Goal: Find specific page/section: Find specific page/section

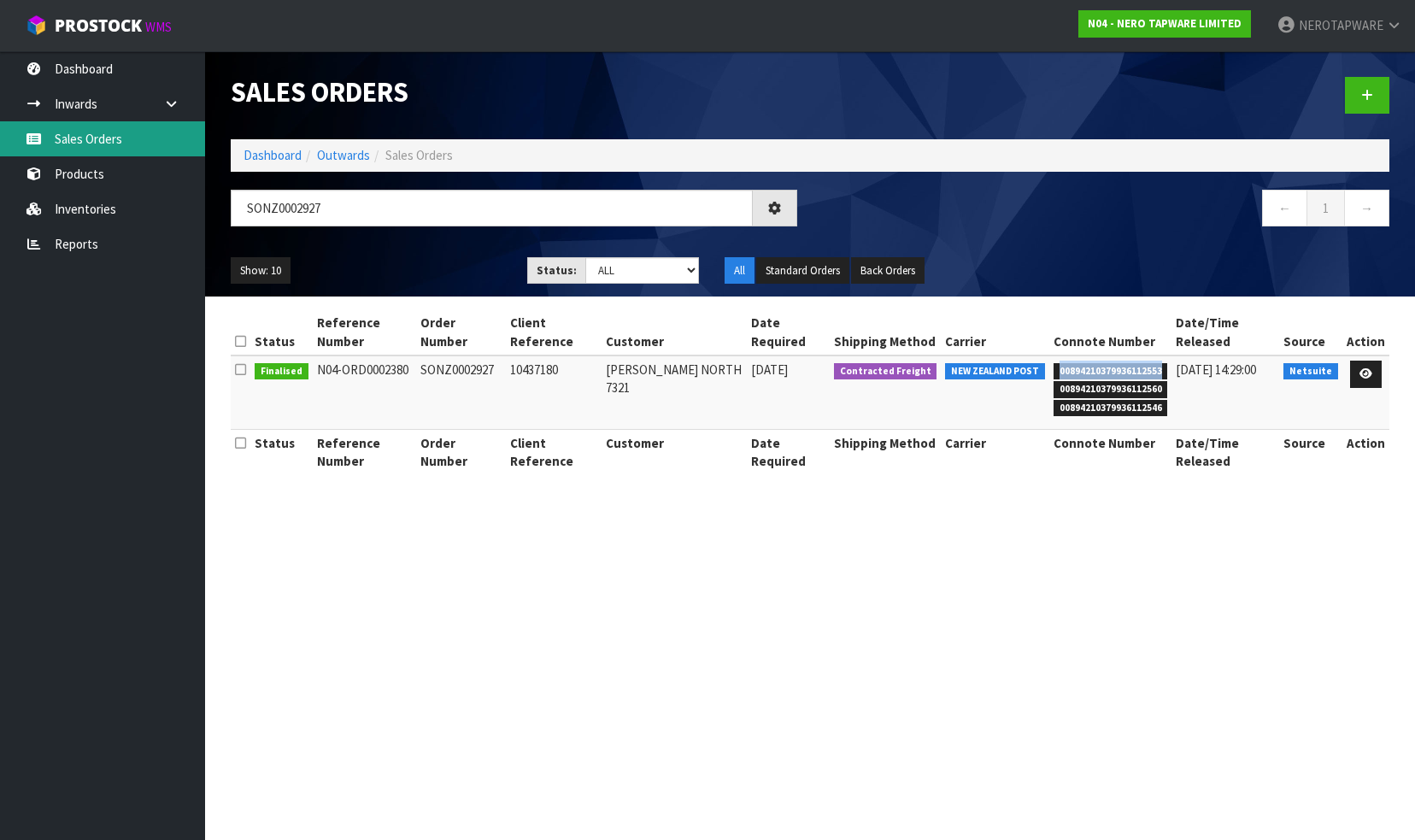
click at [88, 149] on link "Sales Orders" at bounding box center [102, 138] width 205 height 35
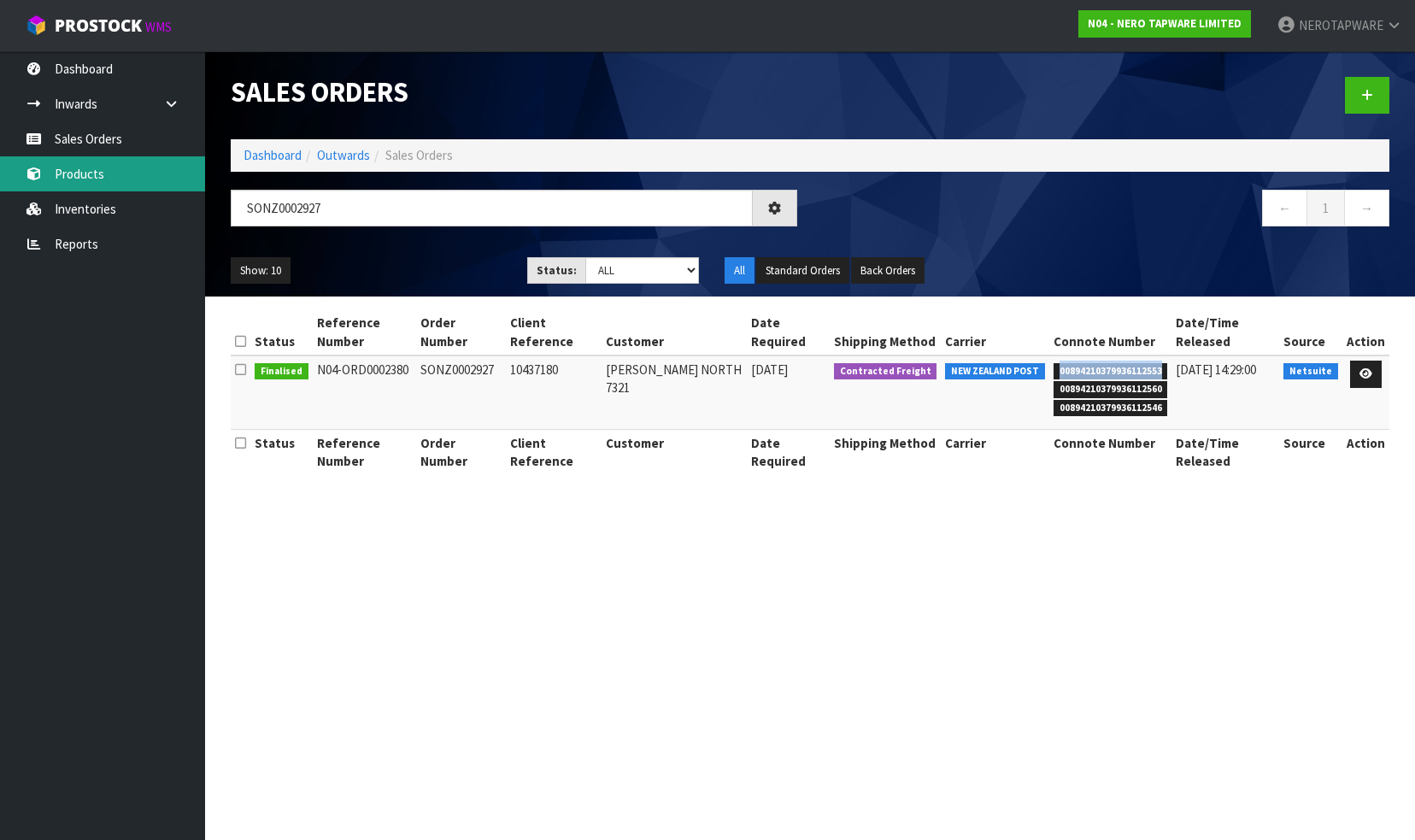
click at [83, 171] on link "Products" at bounding box center [102, 173] width 205 height 35
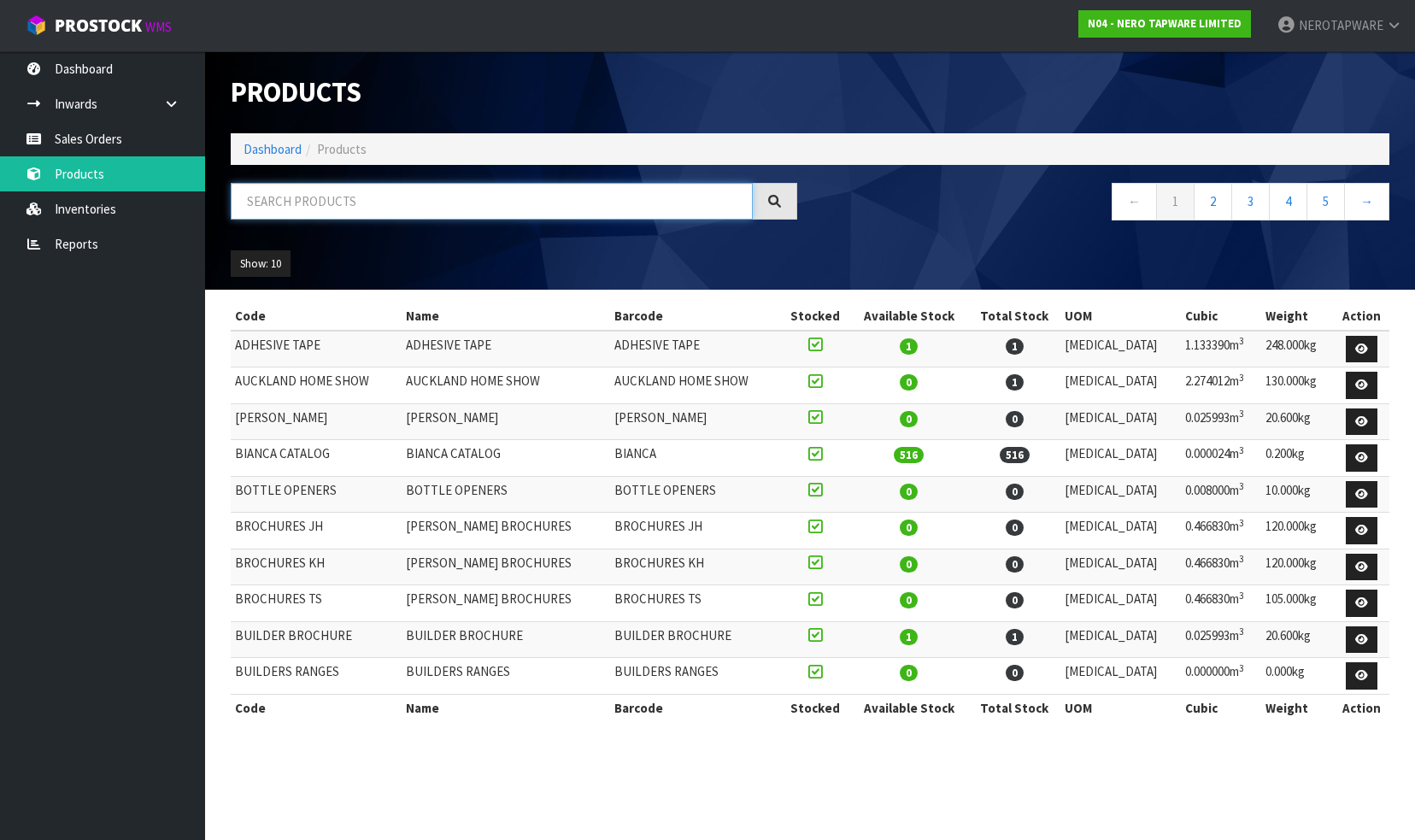
click at [331, 203] on input "text" at bounding box center [492, 201] width 522 height 37
paste input "NR692105A01CH"
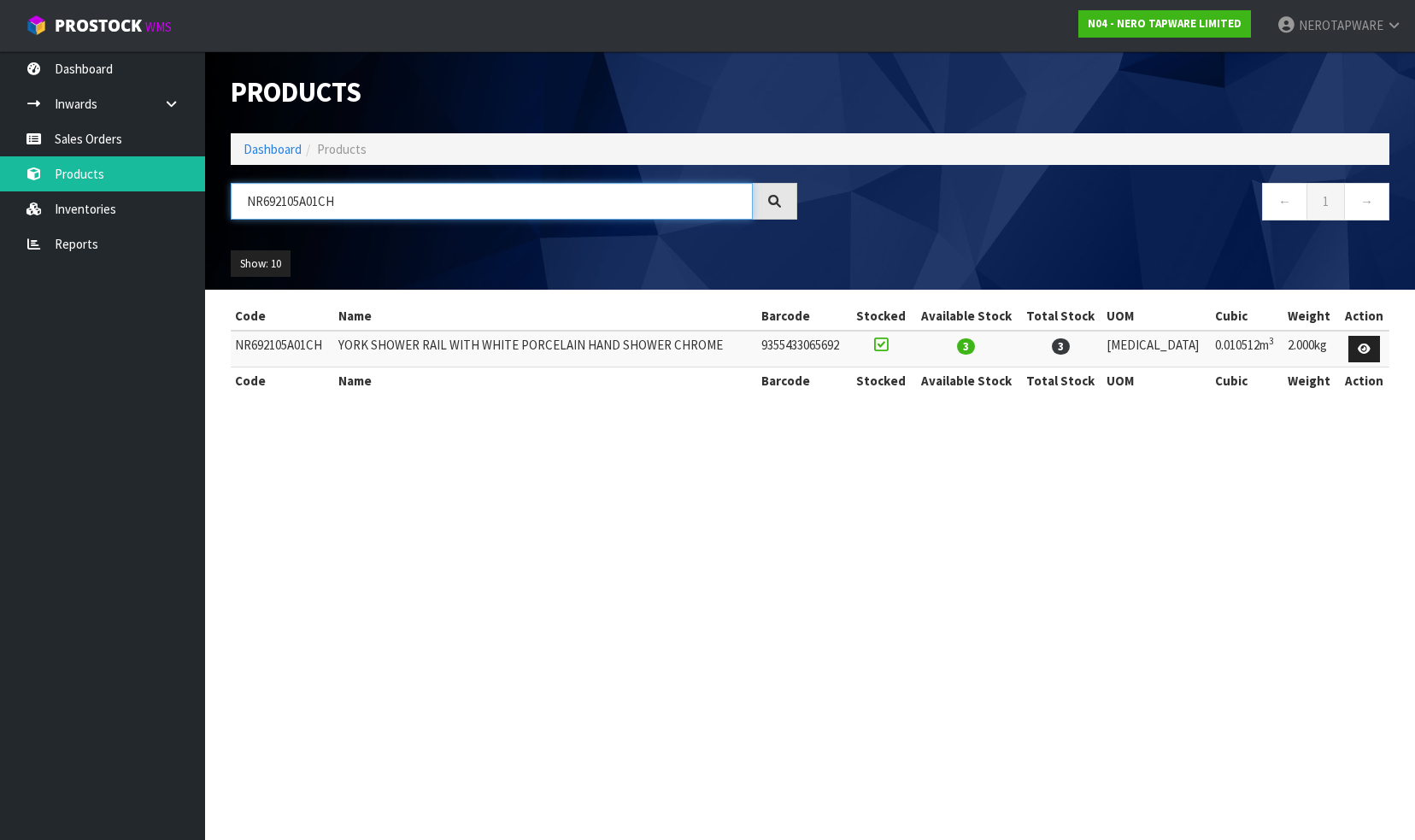
type input "NR692105A01CH"
drag, startPoint x: 389, startPoint y: 205, endPoint x: 178, endPoint y: 198, distance: 211.1
click at [178, 198] on body "Toggle navigation ProStock WMS N04 - NERO TAPWARE LIMITED NEROTAPWARE Logout Da…" at bounding box center [707, 420] width 1415 height 840
click at [105, 152] on link "Sales Orders" at bounding box center [102, 138] width 205 height 35
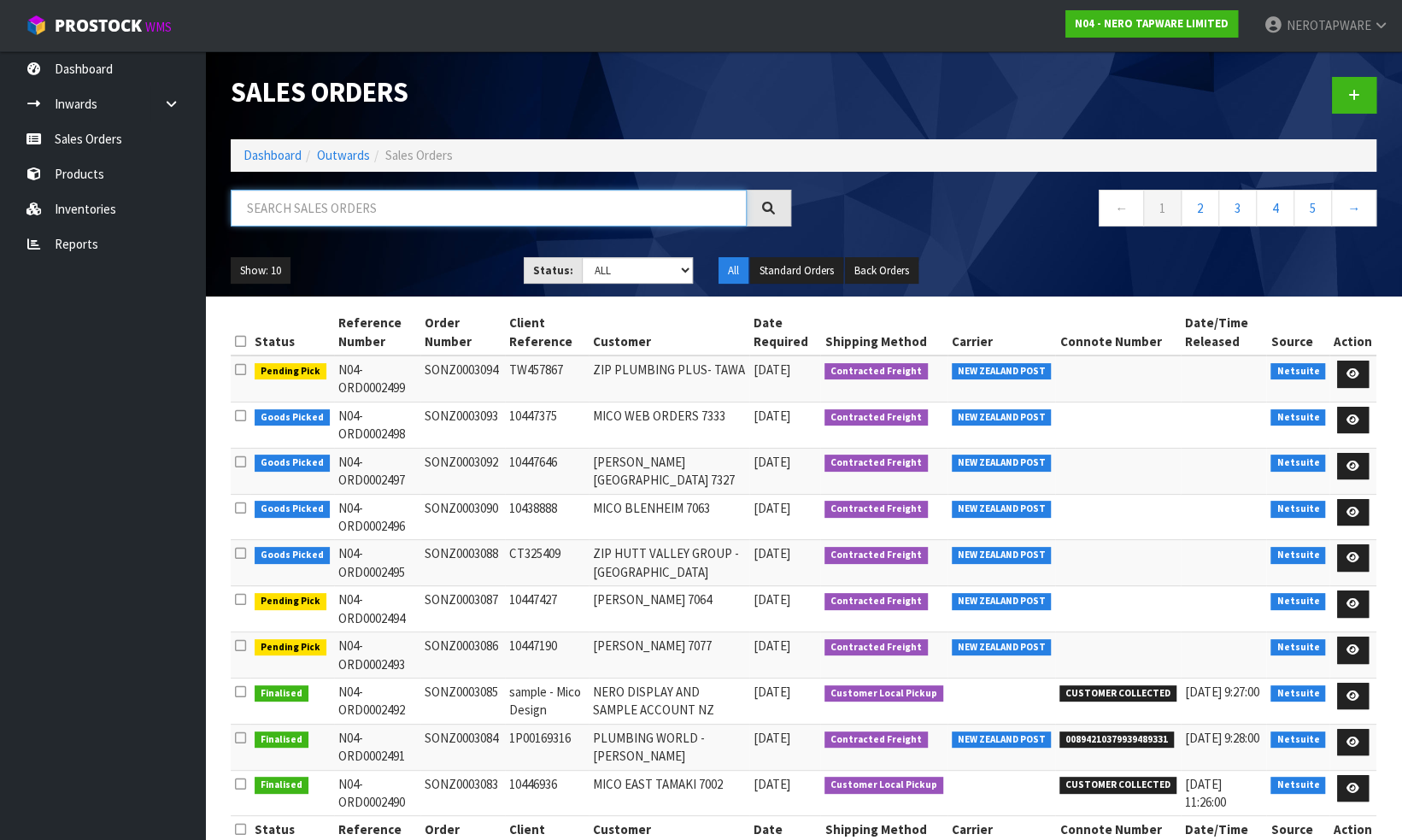
click at [369, 214] on input "text" at bounding box center [488, 207] width 516 height 37
paste input "SONZ0003095"
type input "SONZ0003095"
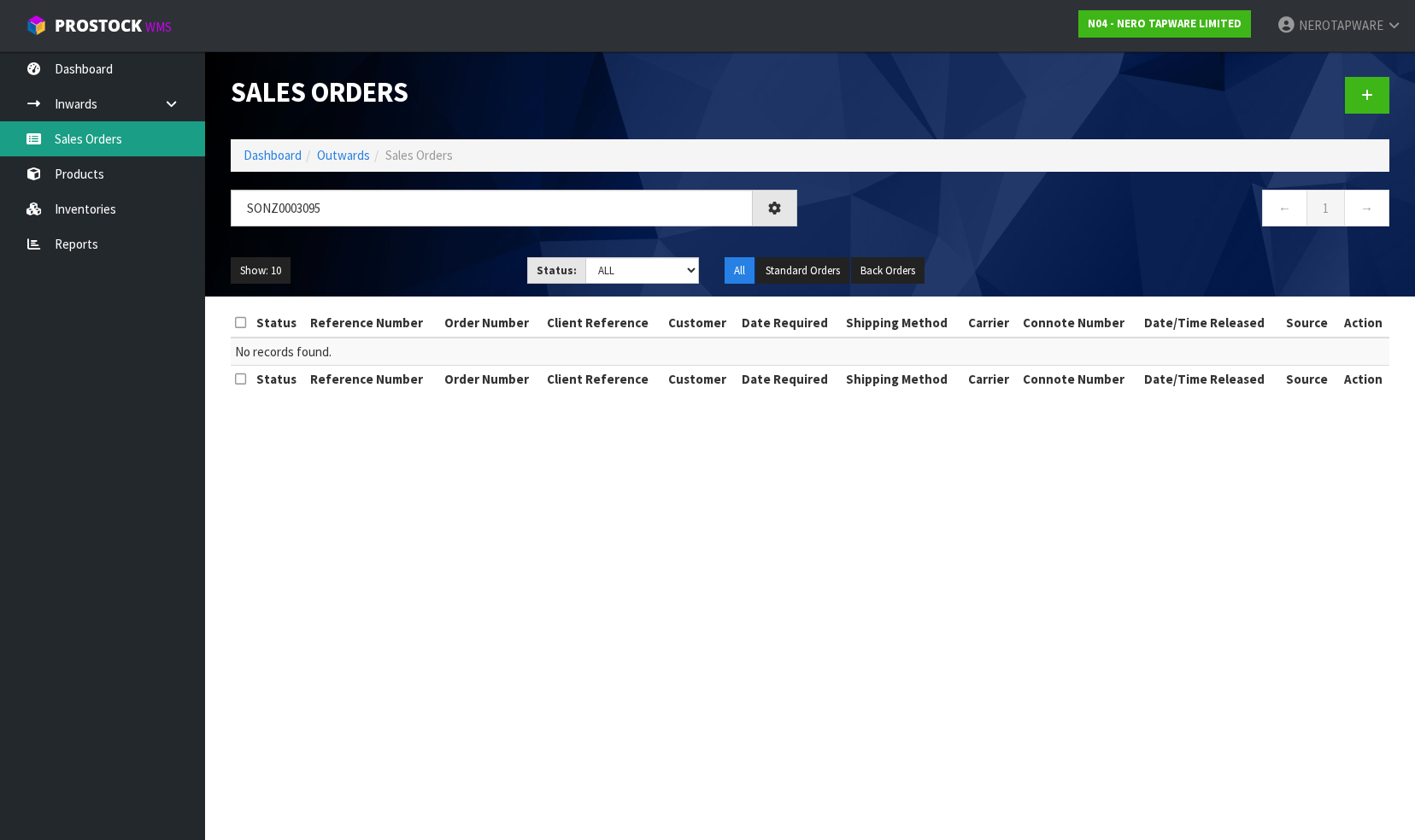
click at [110, 145] on link "Sales Orders" at bounding box center [102, 138] width 205 height 35
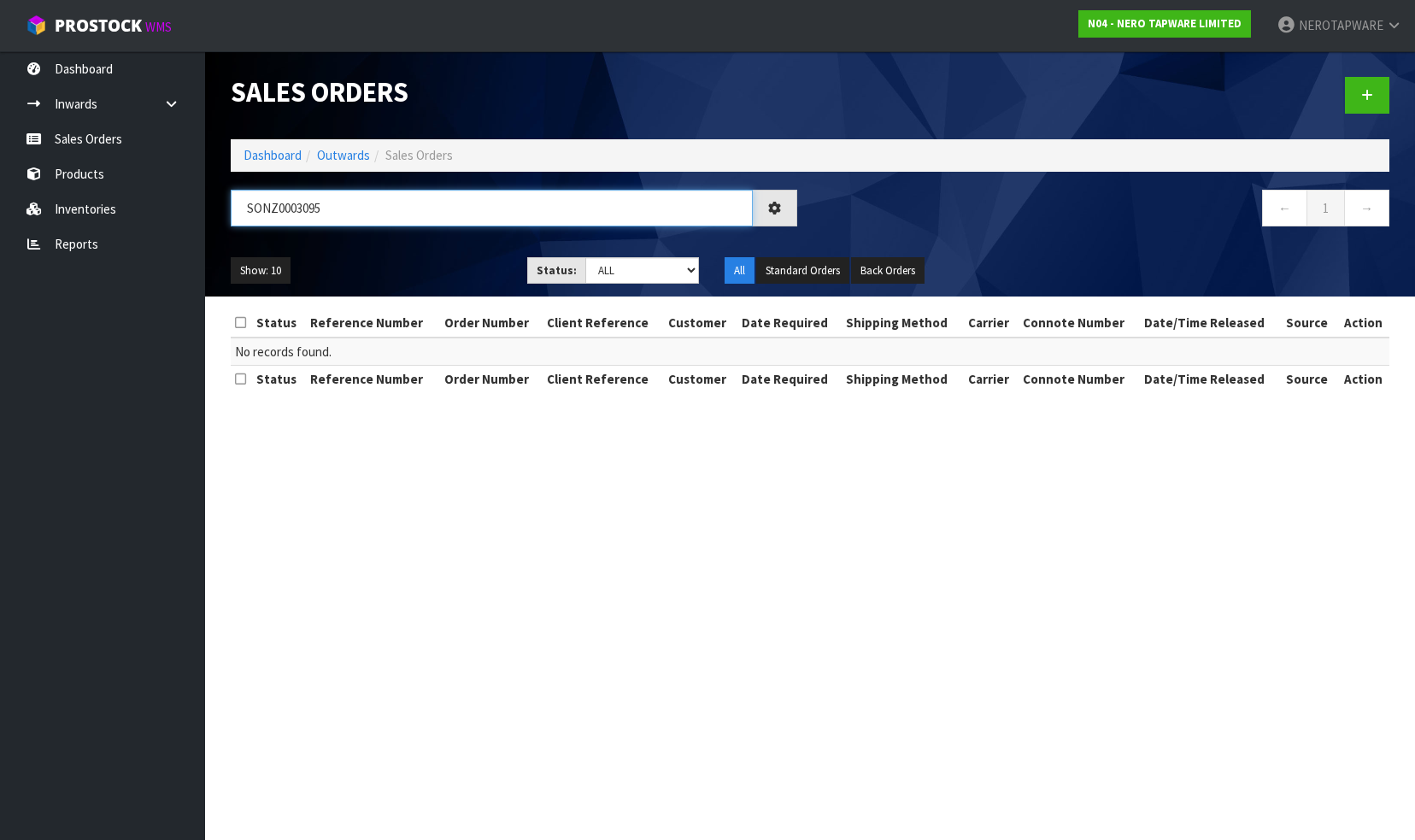
click at [359, 209] on input "SONZ0003095" at bounding box center [492, 207] width 522 height 37
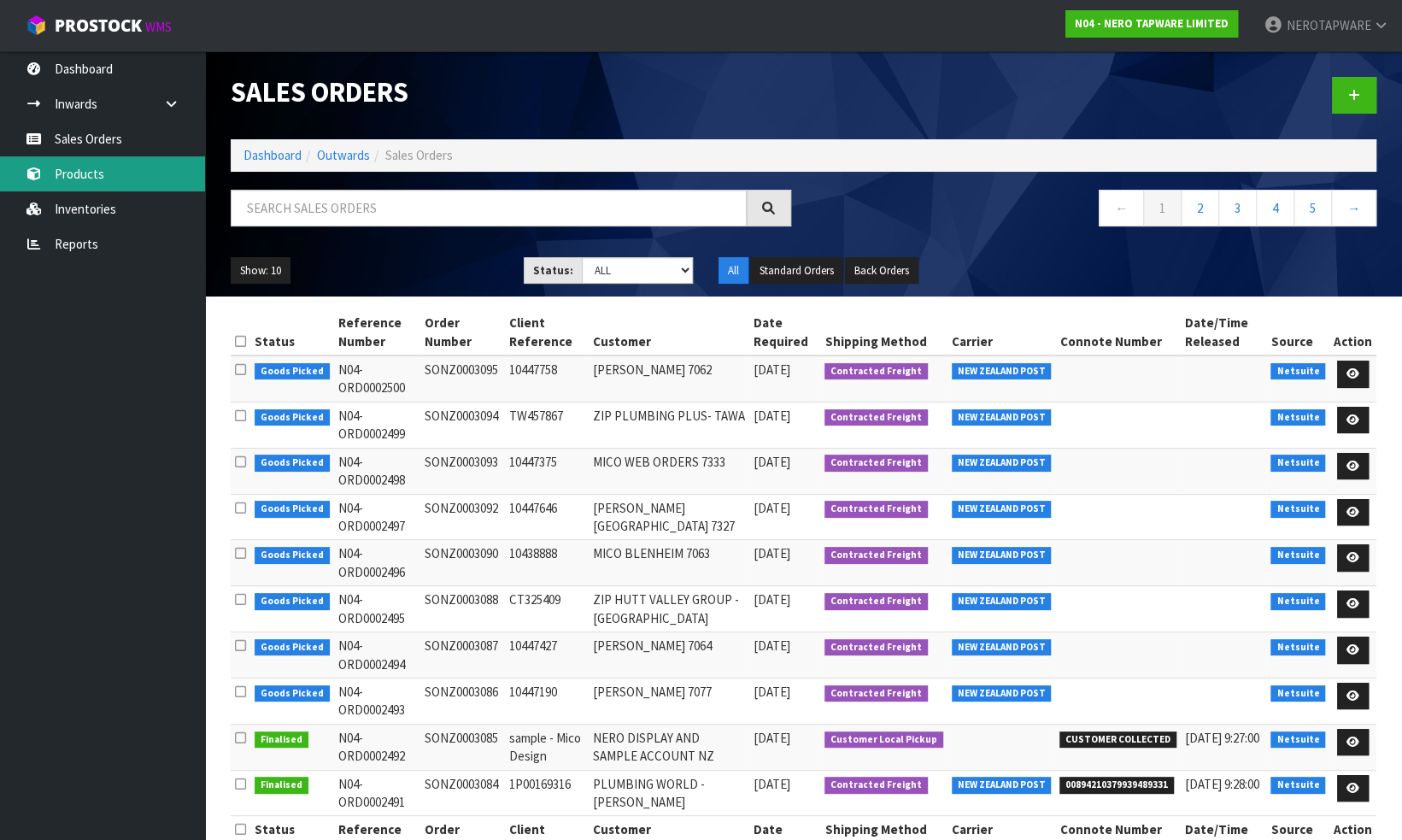
click at [88, 172] on link "Products" at bounding box center [102, 173] width 205 height 35
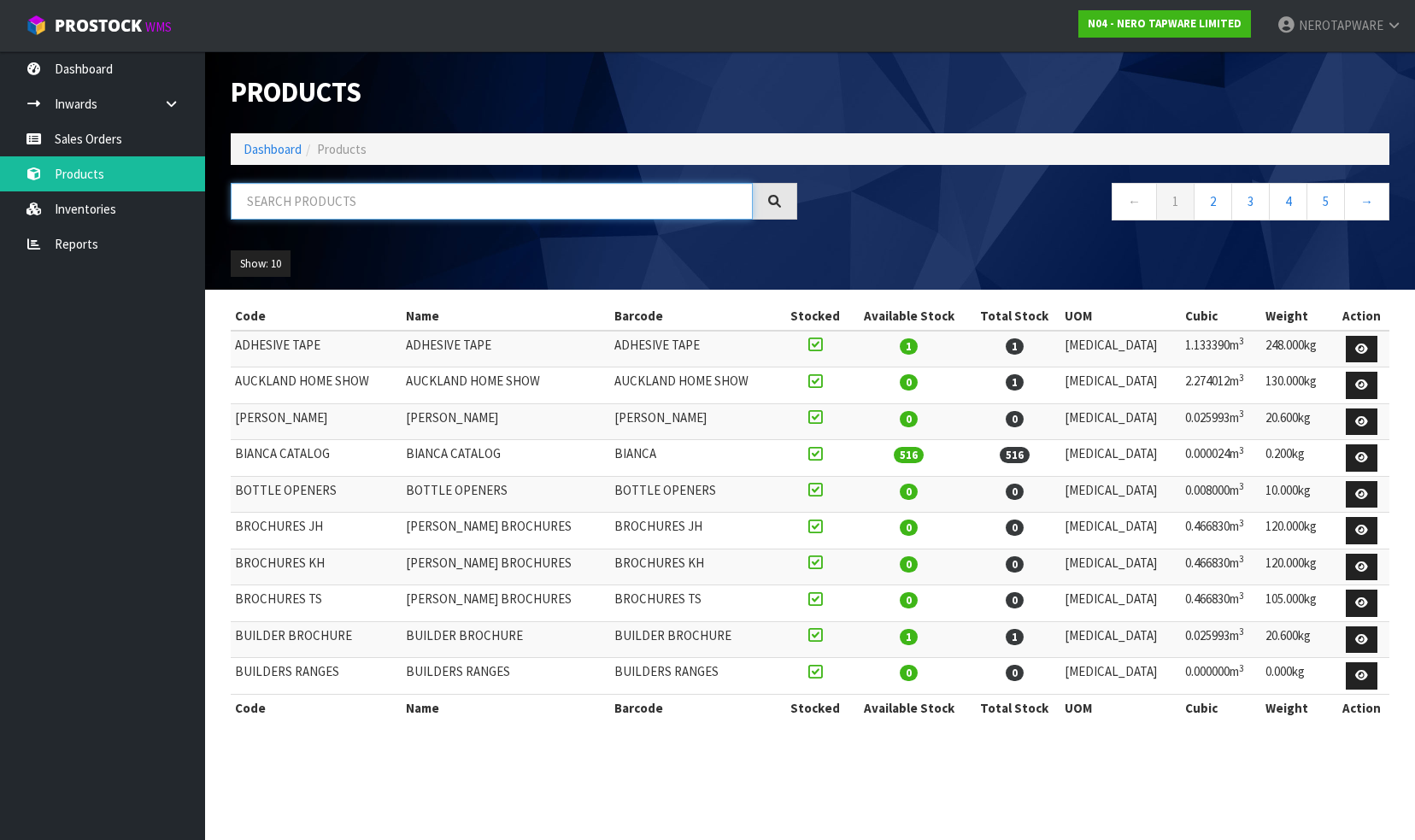
click at [321, 196] on input "text" at bounding box center [492, 201] width 522 height 37
paste input "[PERSON_NAME]"
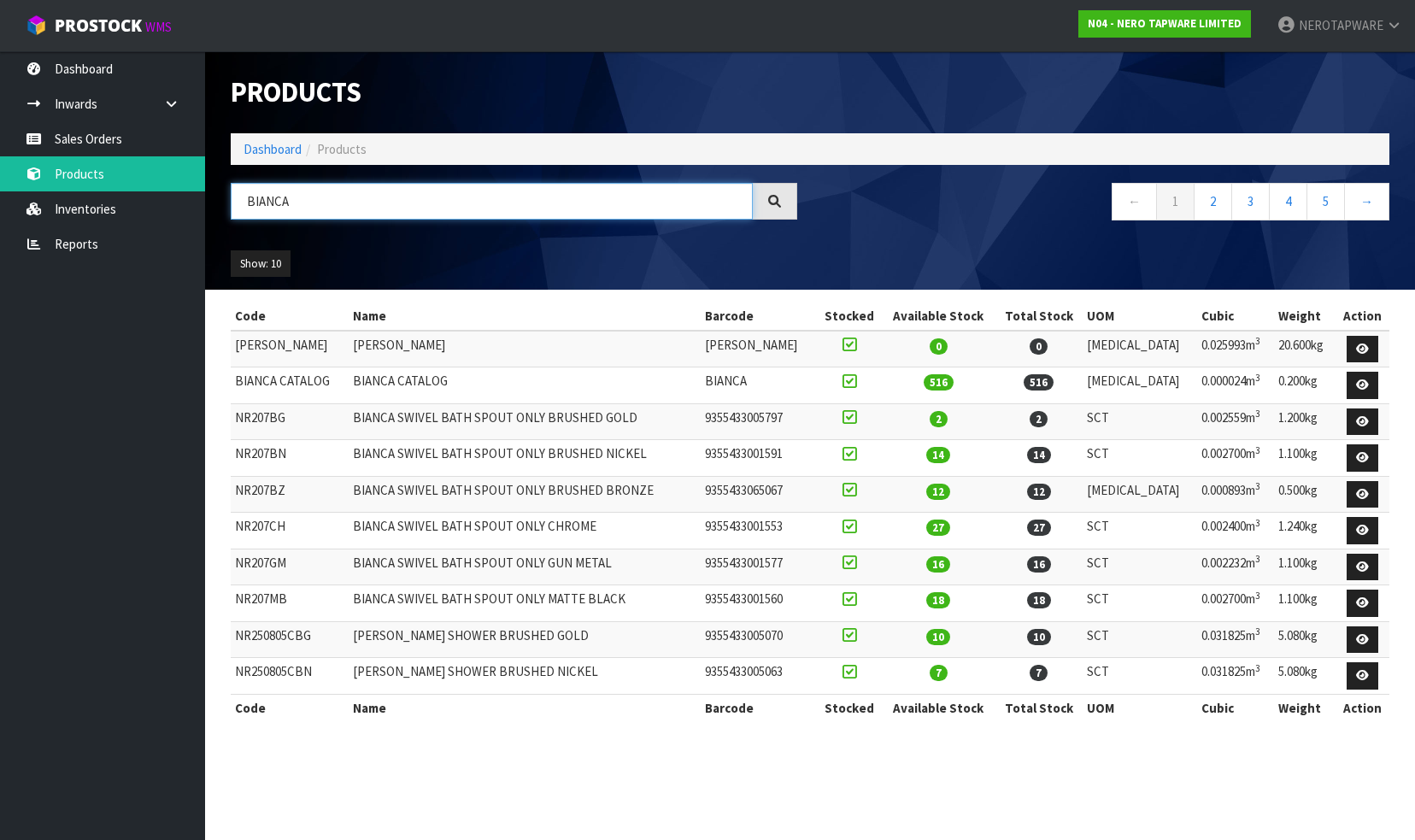
drag, startPoint x: 304, startPoint y: 204, endPoint x: 224, endPoint y: 199, distance: 80.2
click at [224, 199] on div "BIANCA" at bounding box center [514, 207] width 593 height 49
paste input "[GEOGRAPHIC_DATA]"
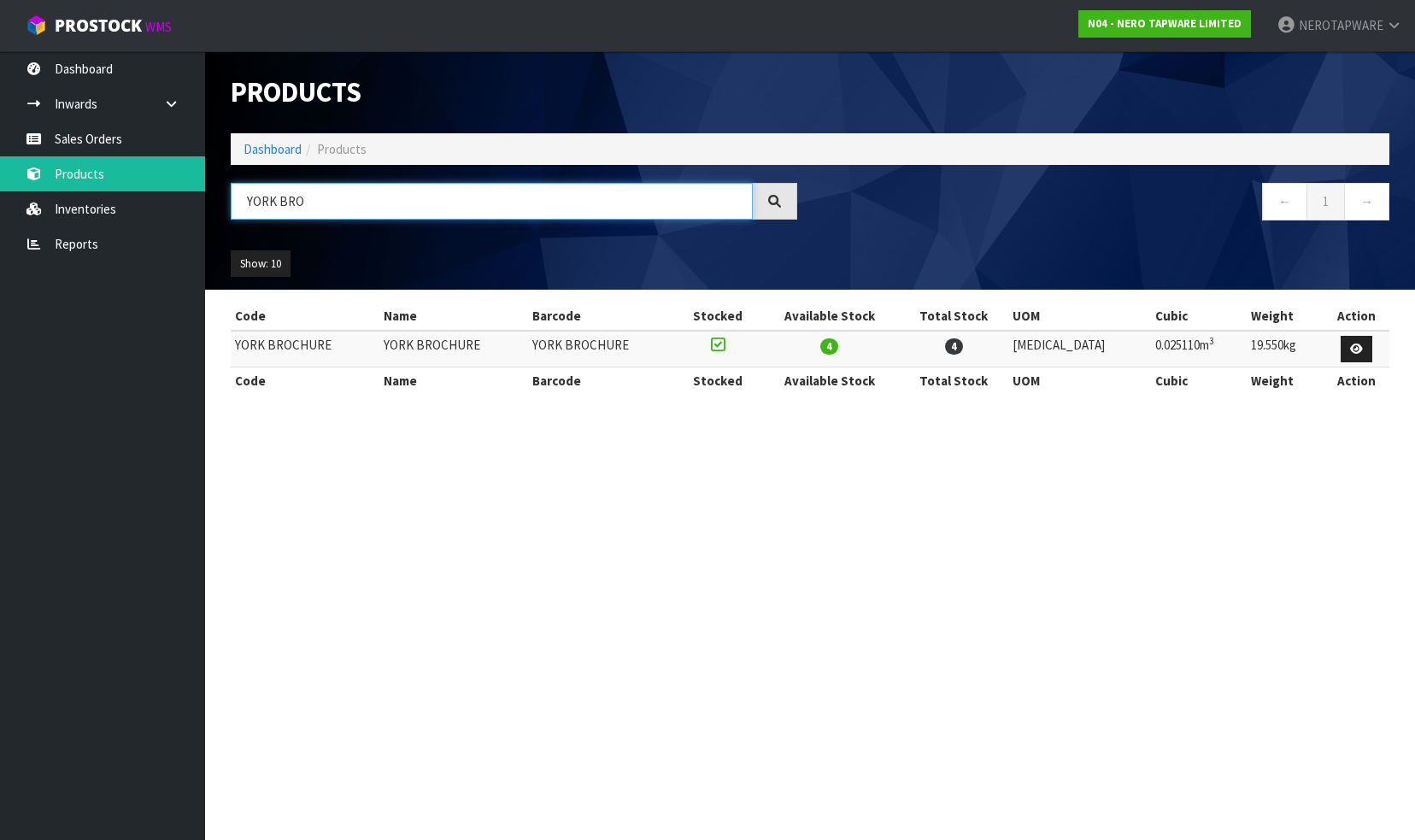
drag, startPoint x: 331, startPoint y: 200, endPoint x: 212, endPoint y: 201, distance: 119.0
click at [210, 200] on header "Products Import Products Drop file here to import csv template Dashboard Produc…" at bounding box center [810, 170] width 1210 height 238
drag, startPoint x: 295, startPoint y: 201, endPoint x: 190, endPoint y: 193, distance: 105.3
click at [189, 193] on body "Toggle navigation ProStock WMS N04 - NERO TAPWARE LIMITED NEROTAPWARE Logout Da…" at bounding box center [707, 420] width 1415 height 840
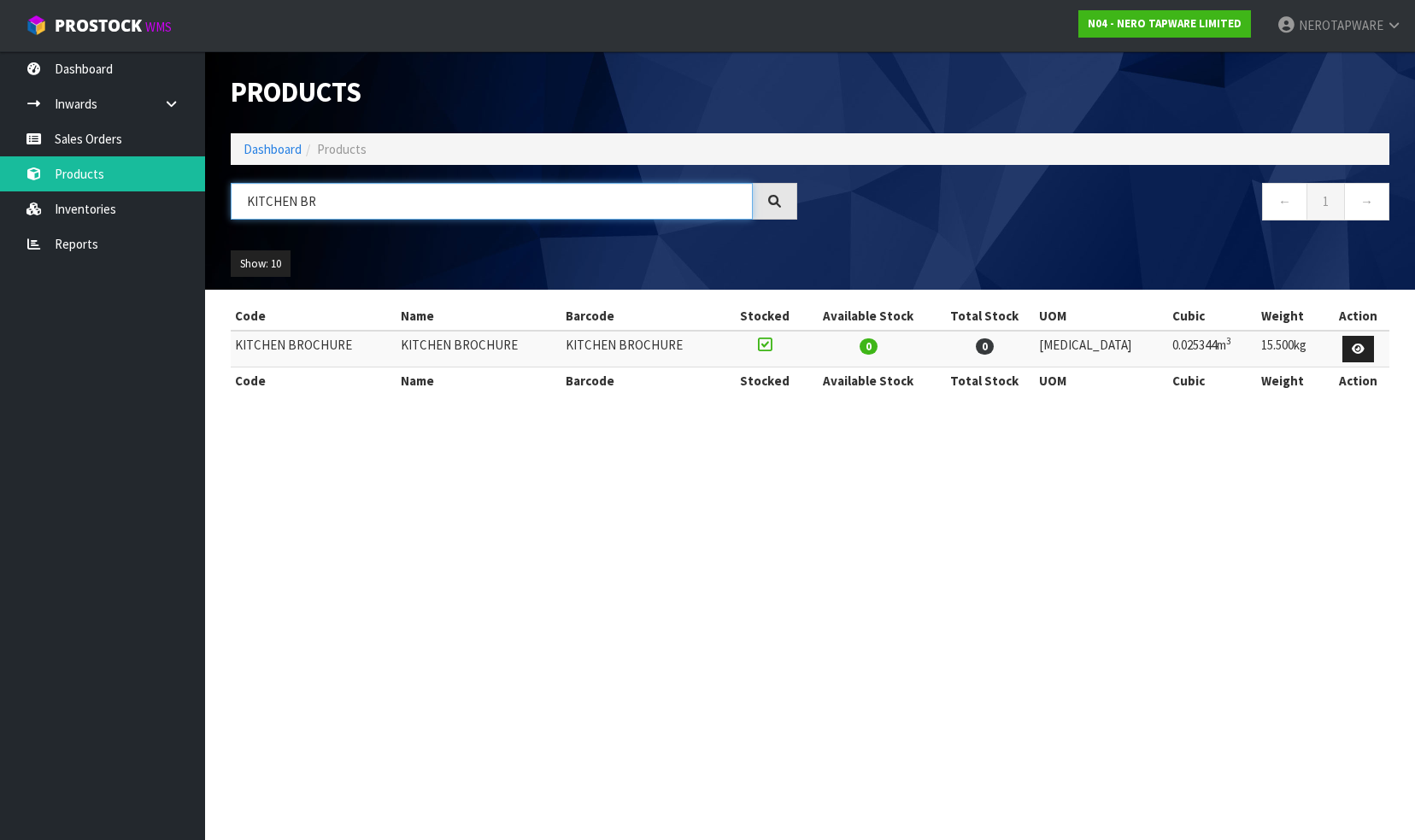
drag, startPoint x: 345, startPoint y: 206, endPoint x: 257, endPoint y: 198, distance: 88.4
click at [257, 198] on input "KITCHEN BR" at bounding box center [492, 201] width 522 height 37
type input "K"
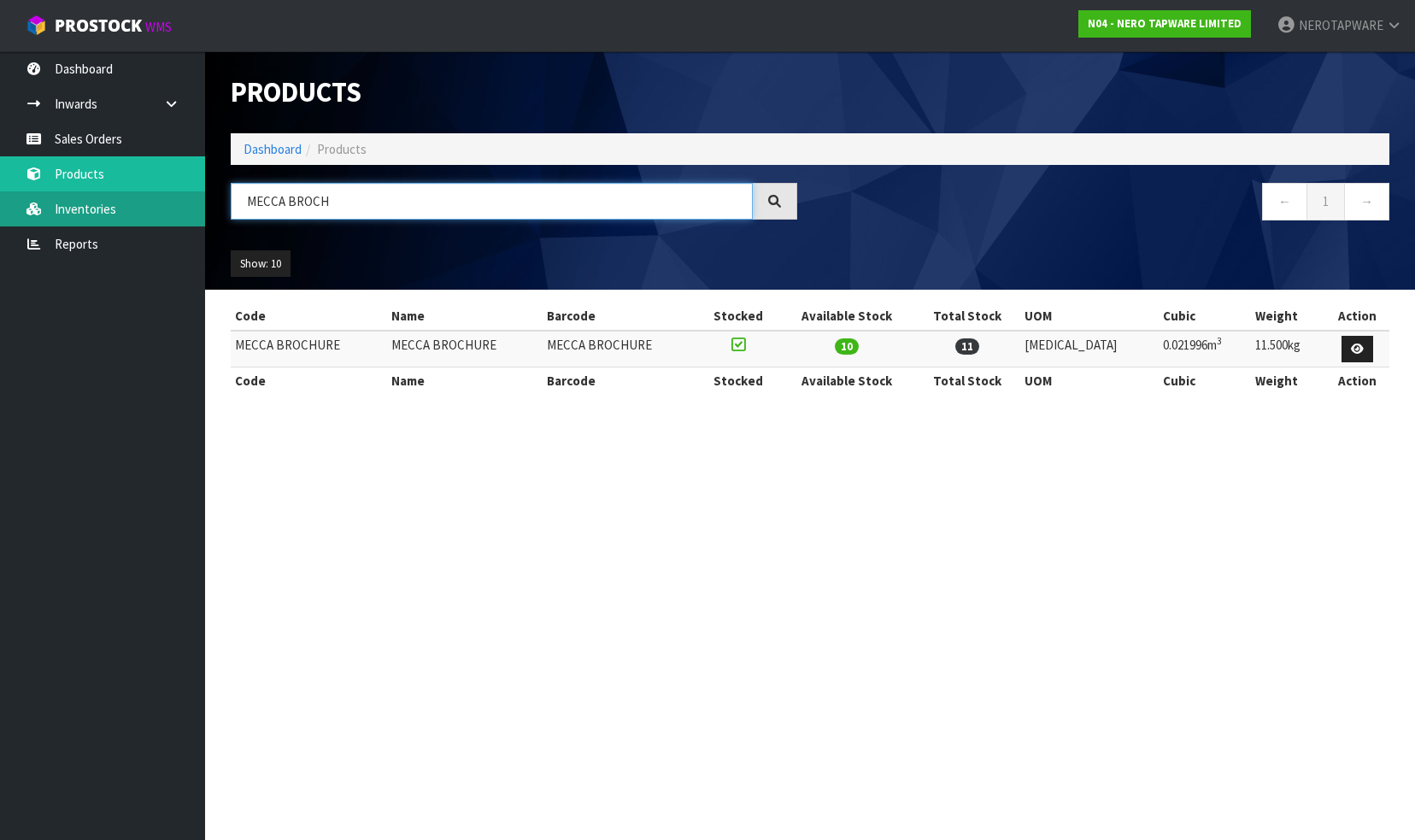
drag, startPoint x: 325, startPoint y: 198, endPoint x: 193, endPoint y: 197, distance: 132.0
click at [193, 197] on body "Toggle navigation ProStock WMS N04 - NERO TAPWARE LIMITED NEROTAPWARE Logout Da…" at bounding box center [707, 420] width 1415 height 840
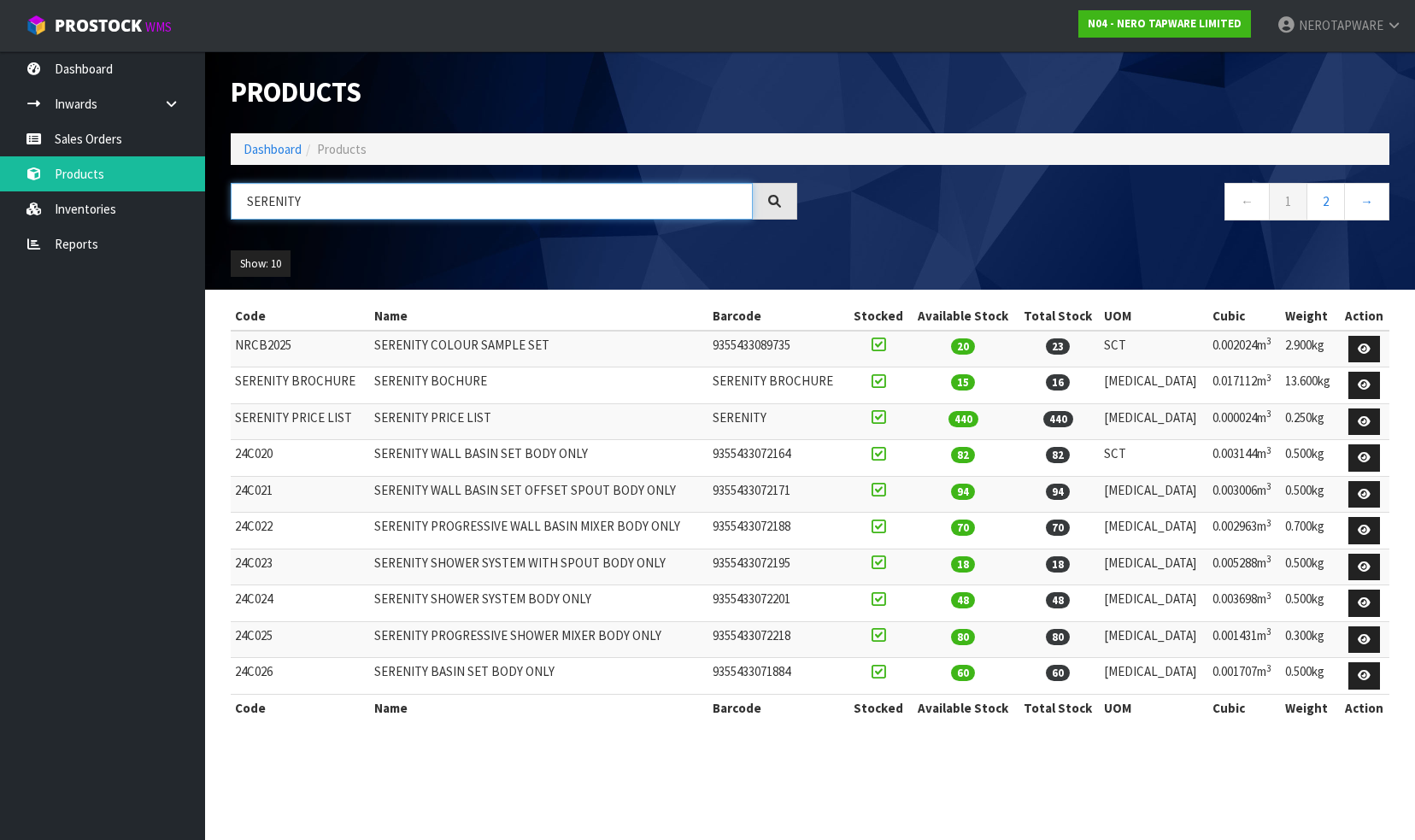
drag, startPoint x: 319, startPoint y: 204, endPoint x: 214, endPoint y: 198, distance: 105.2
click at [214, 198] on header "Products Import Products Drop file here to import csv template Dashboard Produc…" at bounding box center [810, 170] width 1210 height 238
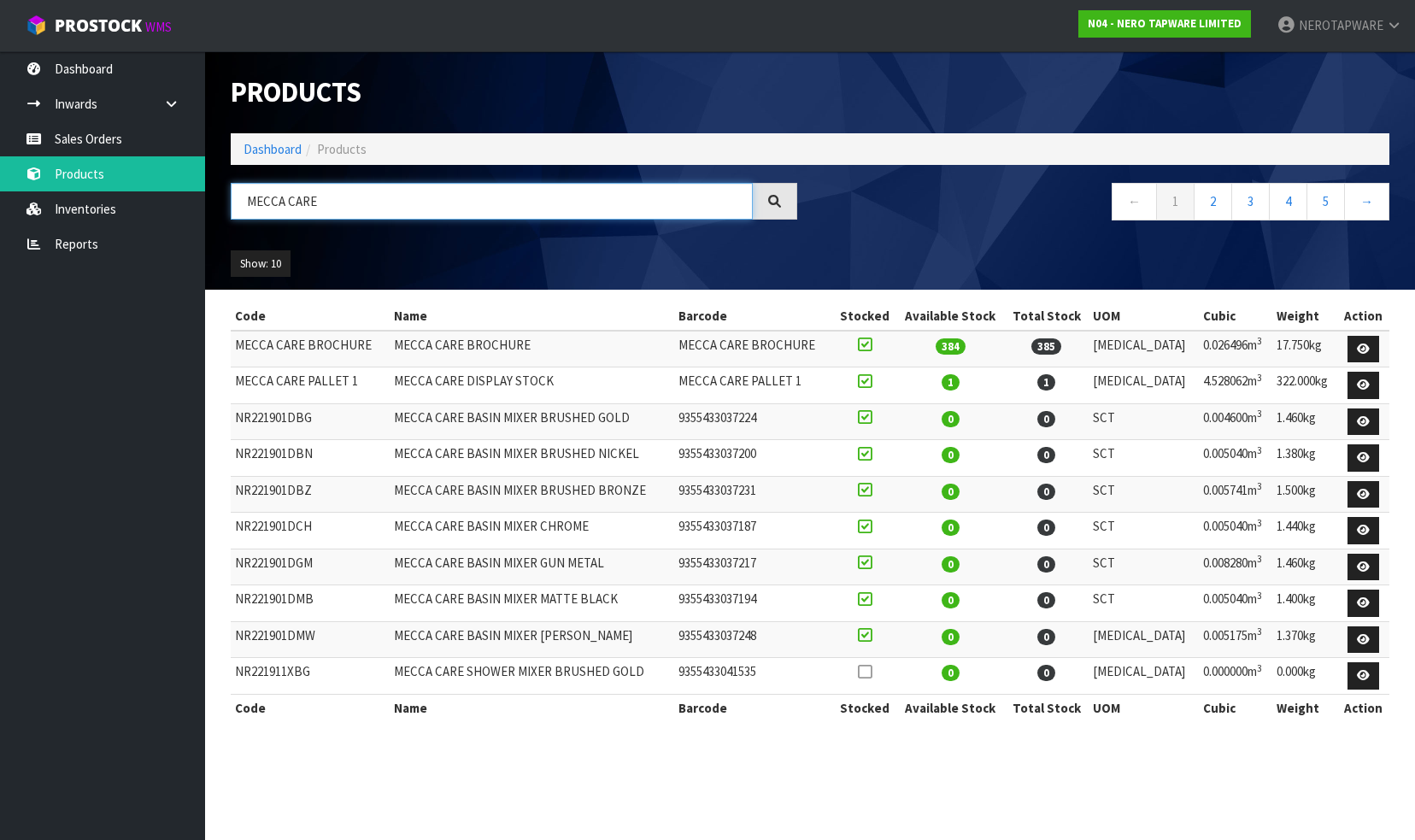
drag, startPoint x: 336, startPoint y: 201, endPoint x: 218, endPoint y: 195, distance: 118.2
click at [218, 195] on div "MECCA CARE" at bounding box center [514, 207] width 593 height 49
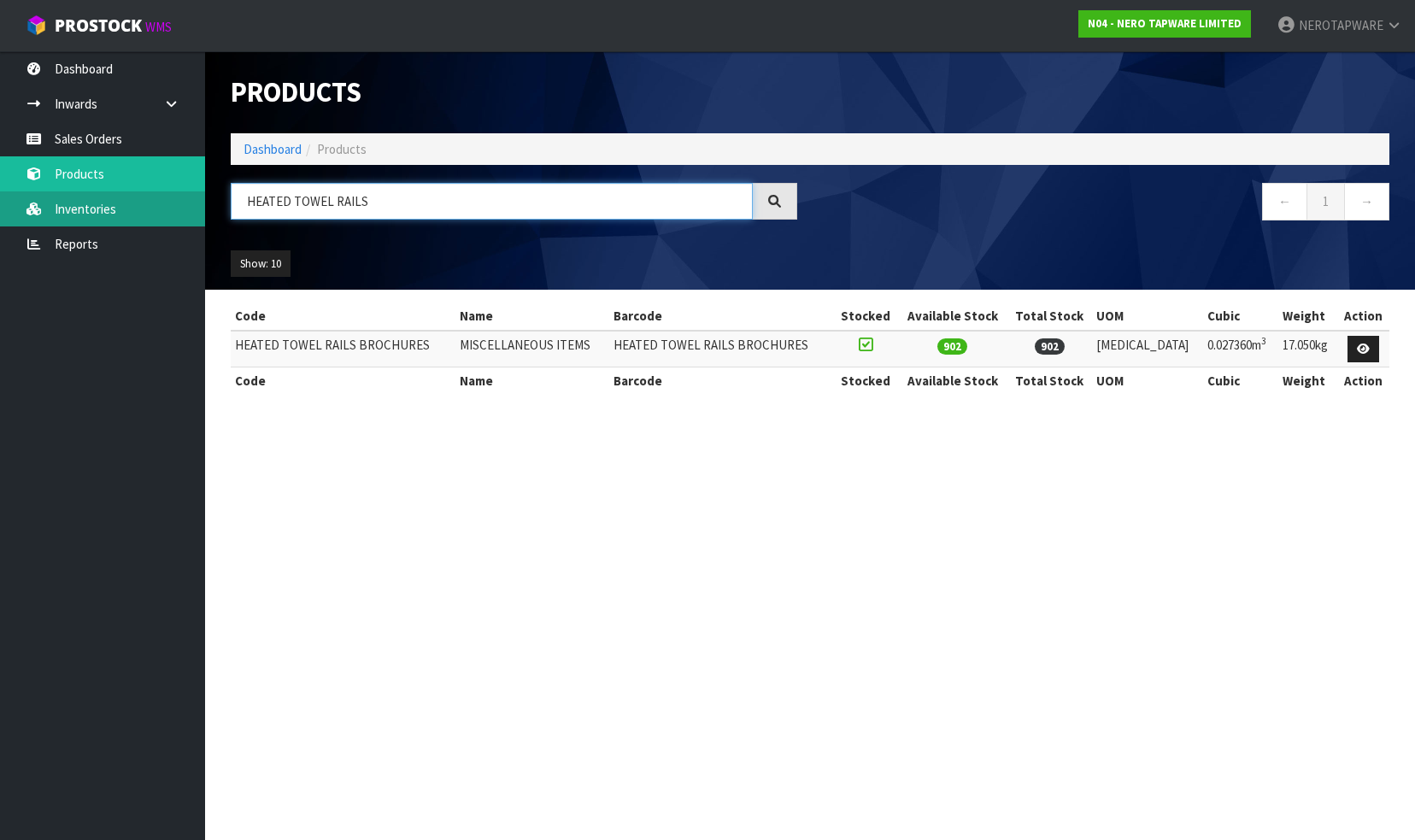
drag, startPoint x: 384, startPoint y: 201, endPoint x: 200, endPoint y: 215, distance: 184.5
click at [200, 215] on body "Toggle navigation ProStock WMS N04 - NERO TAPWARE LIMITED NEROTAPWARE Logout Da…" at bounding box center [707, 420] width 1415 height 840
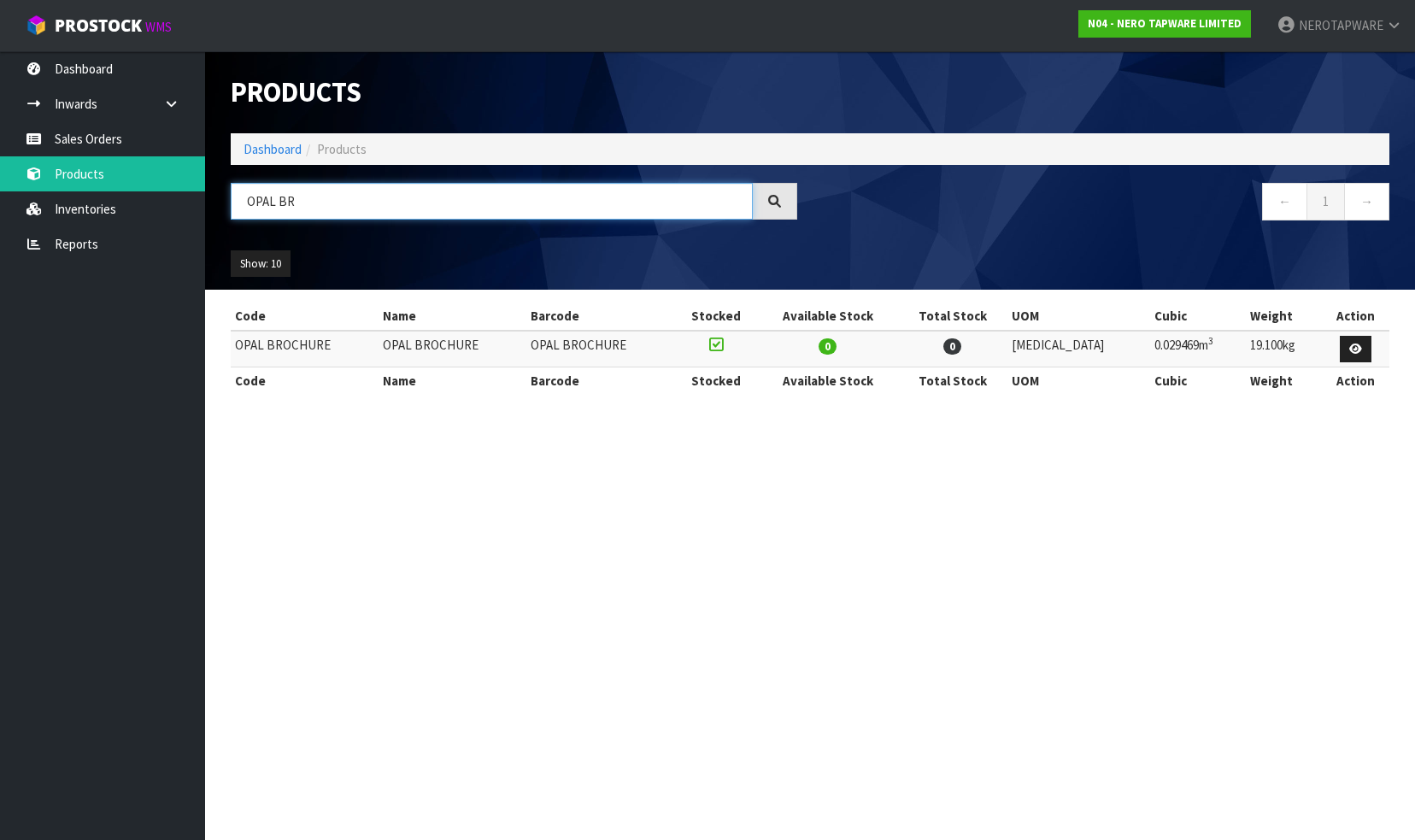
drag, startPoint x: 283, startPoint y: 200, endPoint x: 232, endPoint y: 196, distance: 51.2
click at [232, 196] on input "OPAL BR" at bounding box center [492, 201] width 522 height 37
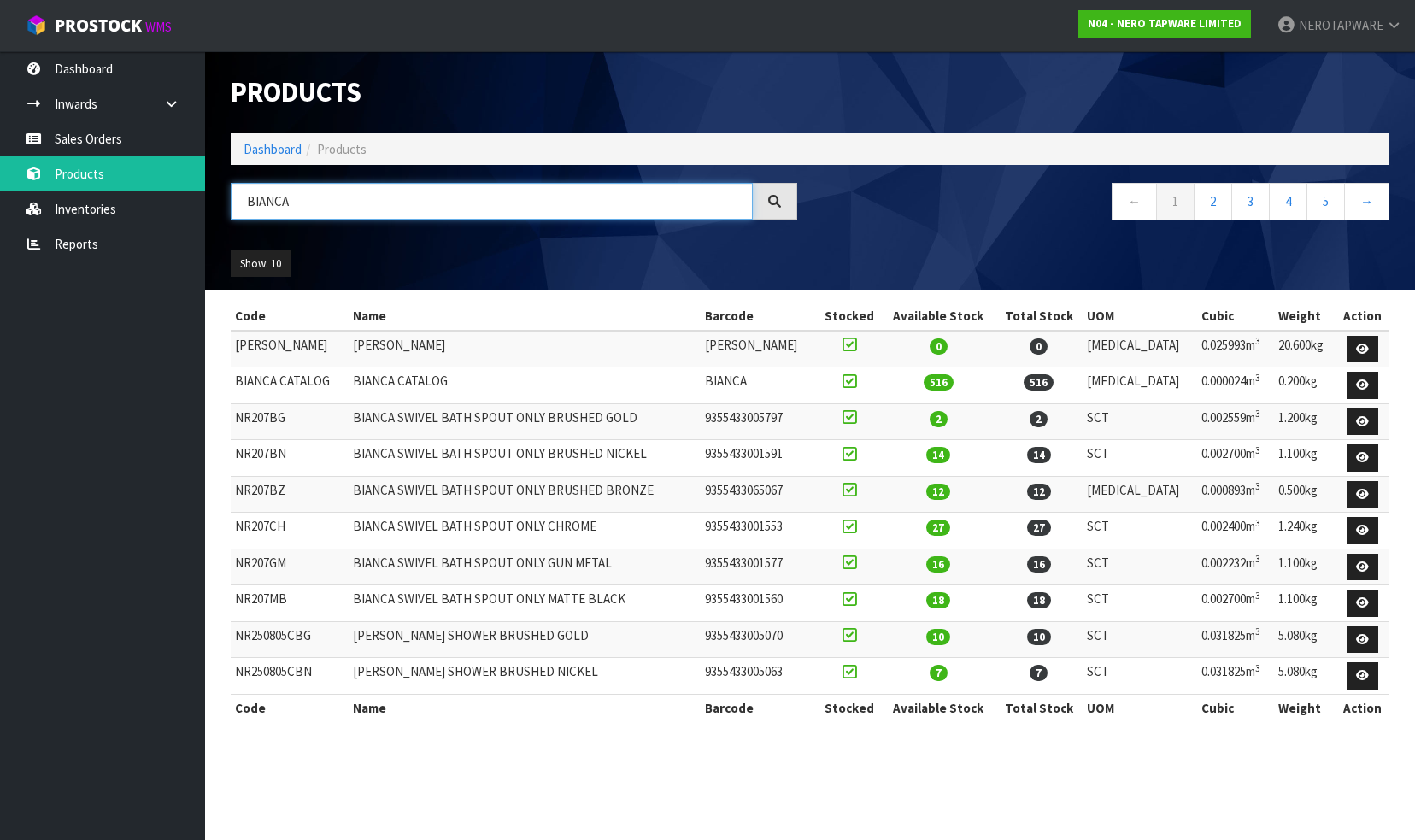
type input "BIANCA"
click at [91, 131] on link "Sales Orders" at bounding box center [102, 138] width 205 height 35
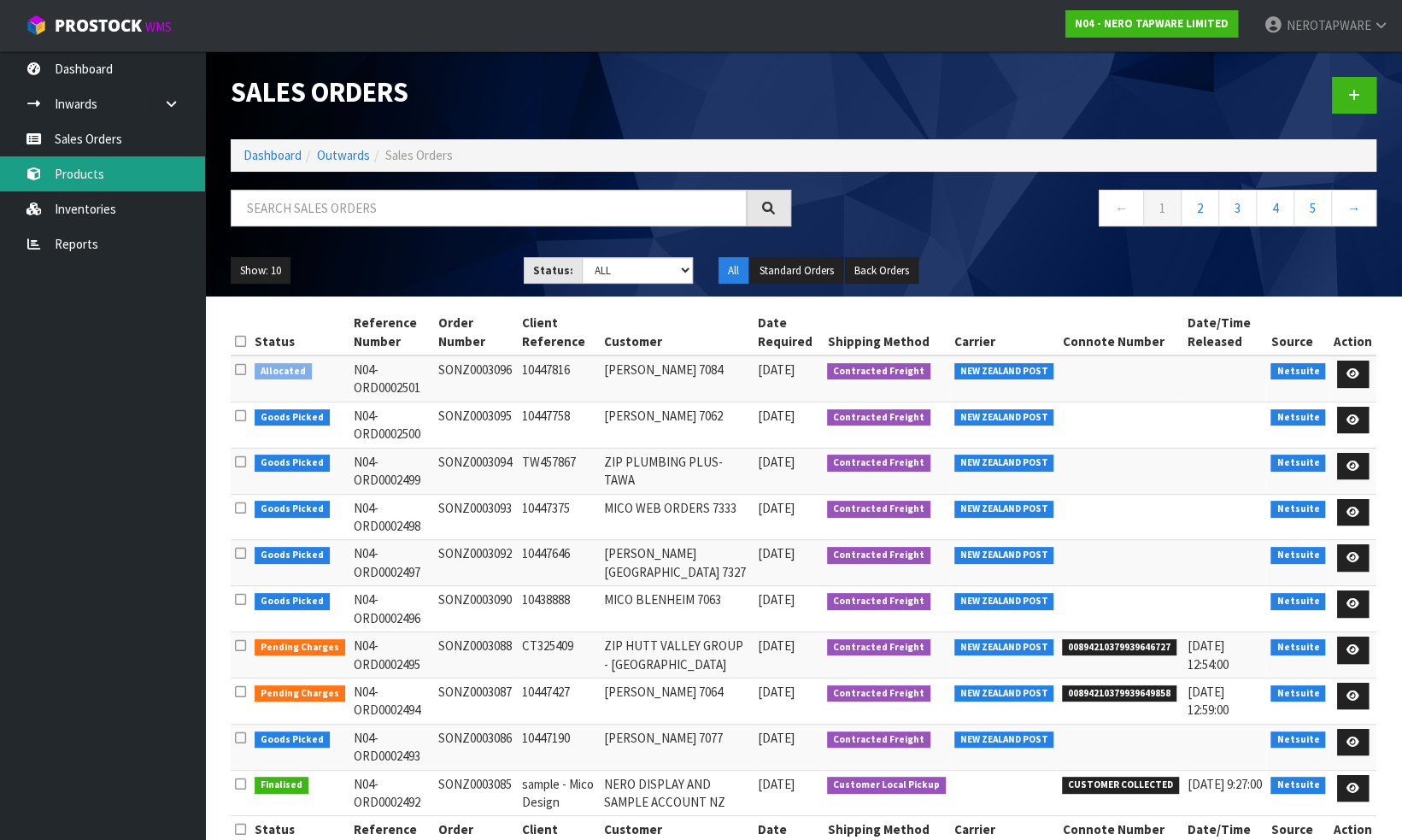
click at [82, 170] on link "Products" at bounding box center [102, 173] width 205 height 35
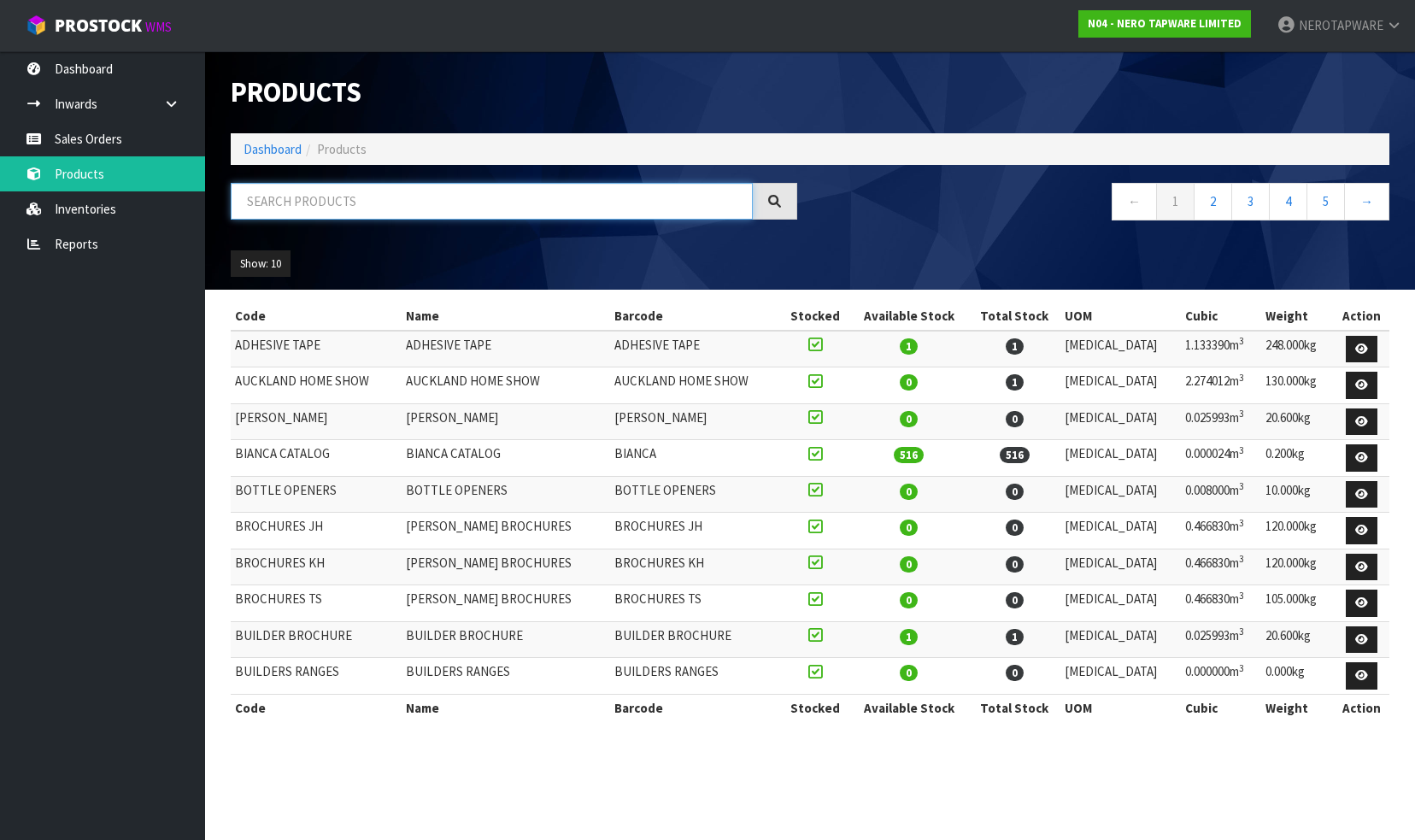
click at [344, 202] on input "text" at bounding box center [492, 201] width 522 height 37
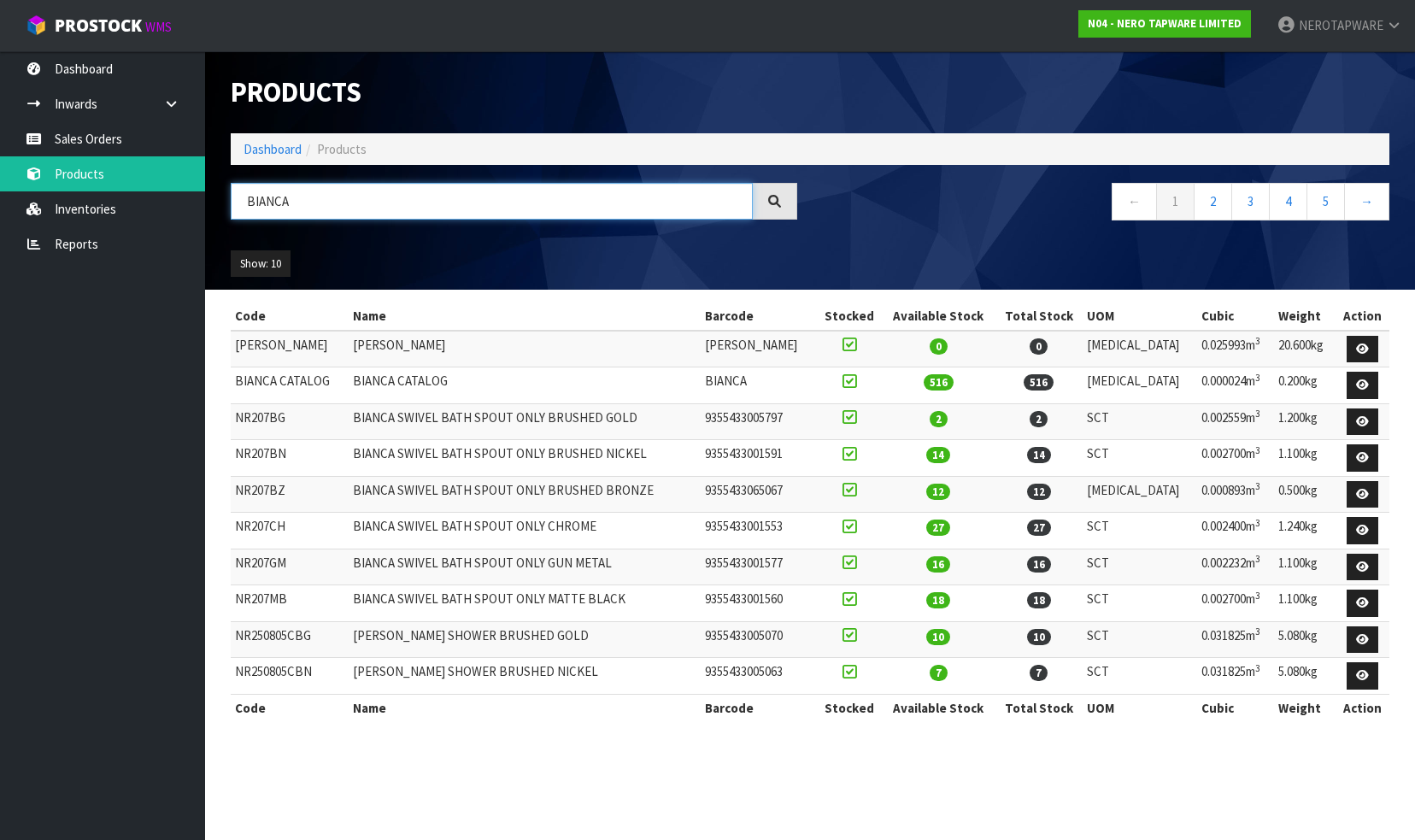
type input "BIANCA"
